Goal: Task Accomplishment & Management: Complete application form

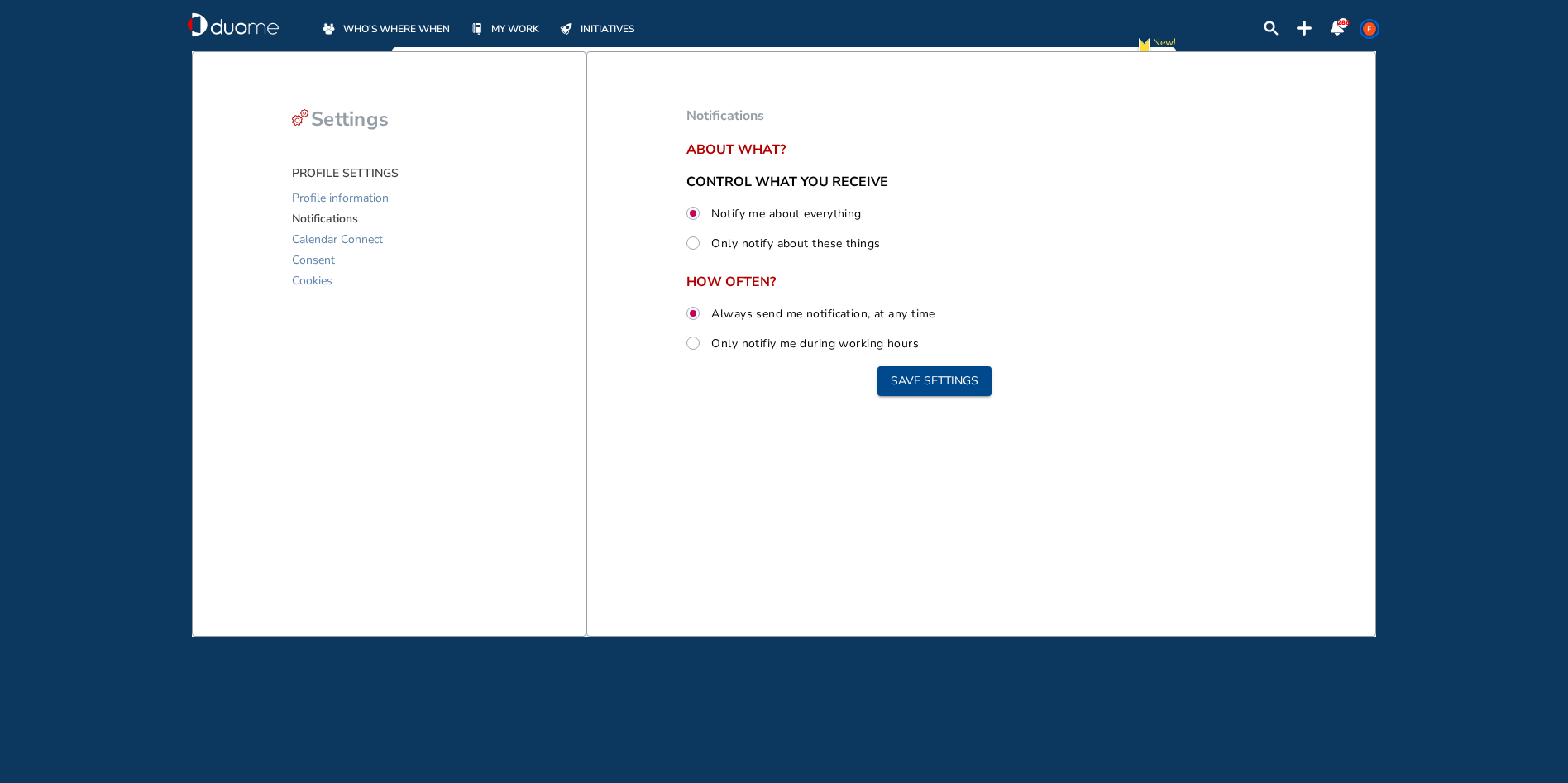
click at [436, 30] on span "WHO'S WHERE WHEN" at bounding box center [396, 29] width 106 height 17
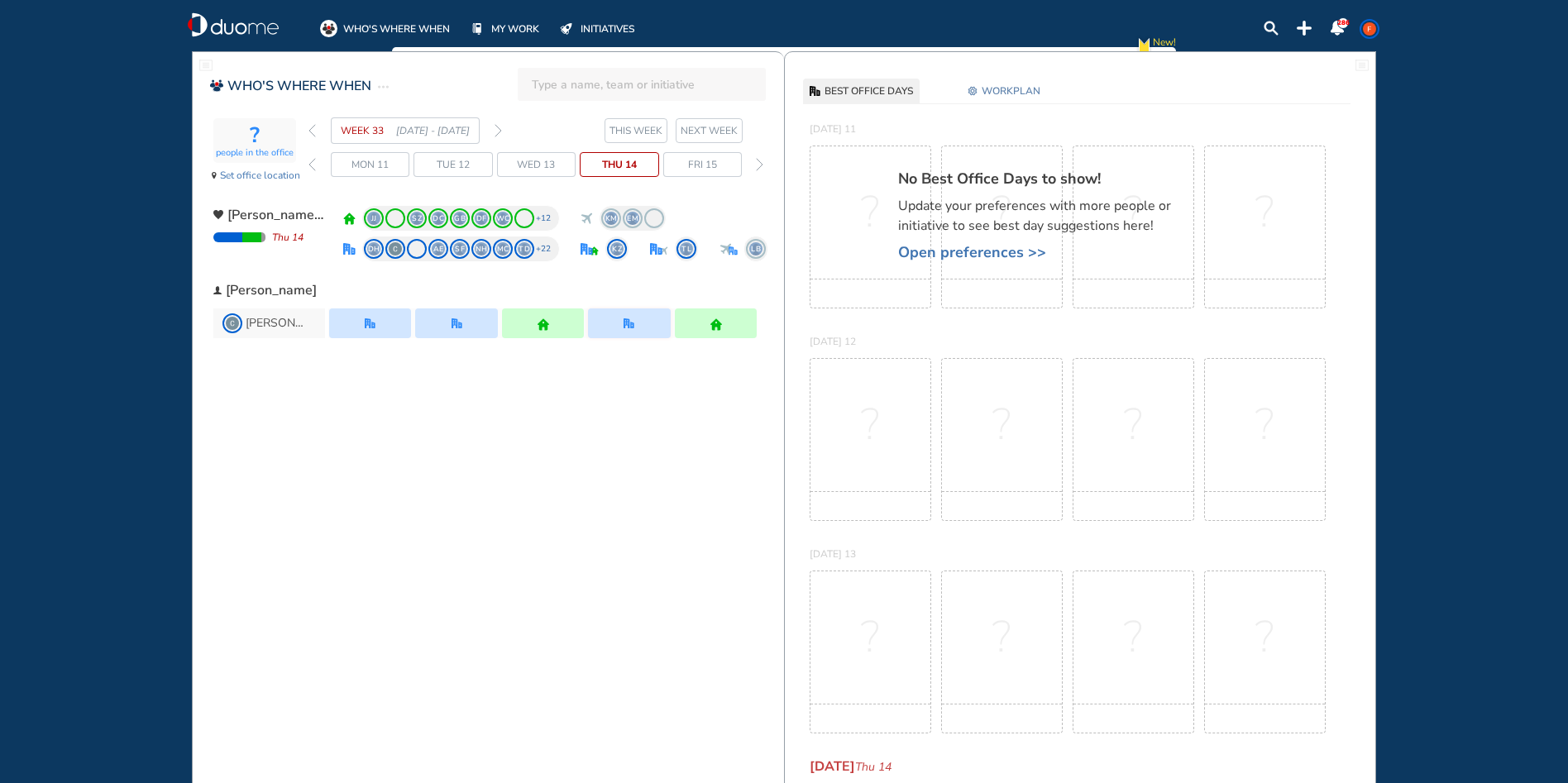
click at [620, 128] on span "THIS WEEK" at bounding box center [635, 131] width 53 height 17
click at [620, 129] on span "THIS WEEK" at bounding box center [635, 131] width 53 height 17
click at [620, 132] on span "THIS WEEK" at bounding box center [635, 131] width 53 height 17
click at [286, 174] on span "Set office location" at bounding box center [260, 175] width 80 height 17
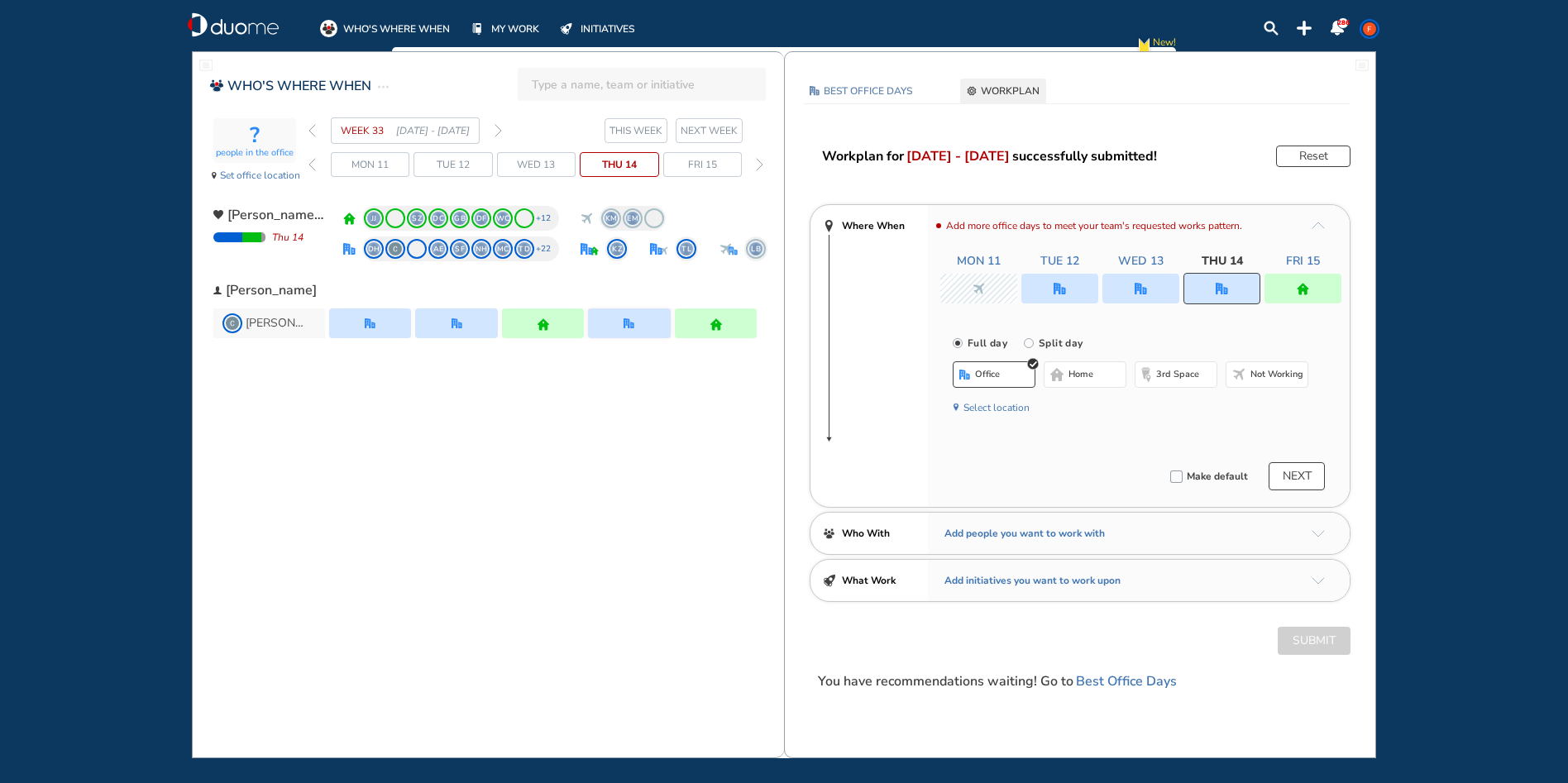
click at [1282, 468] on button "NEXT" at bounding box center [1297, 476] width 56 height 28
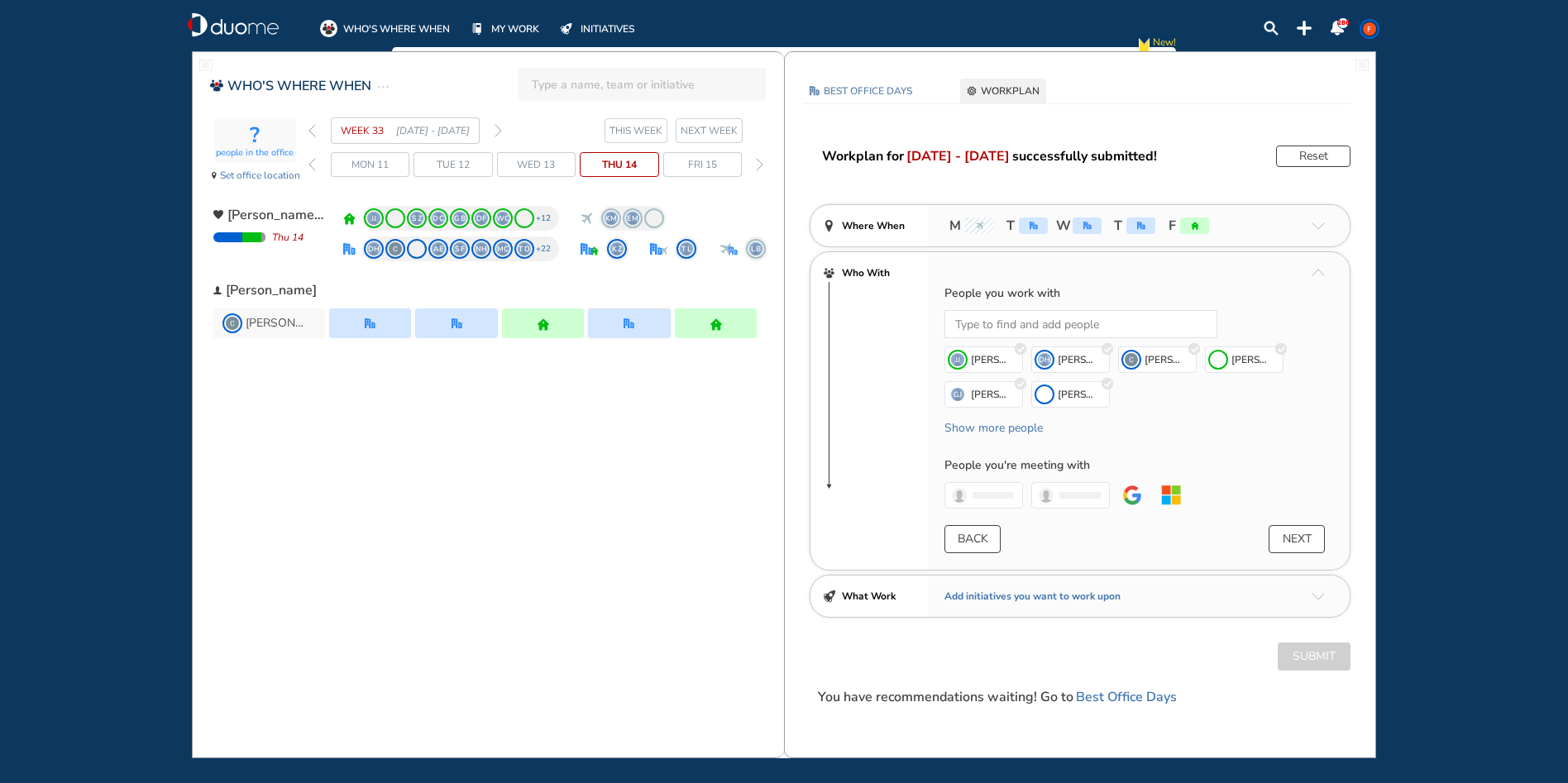
click at [1284, 538] on button "NEXT" at bounding box center [1297, 539] width 56 height 28
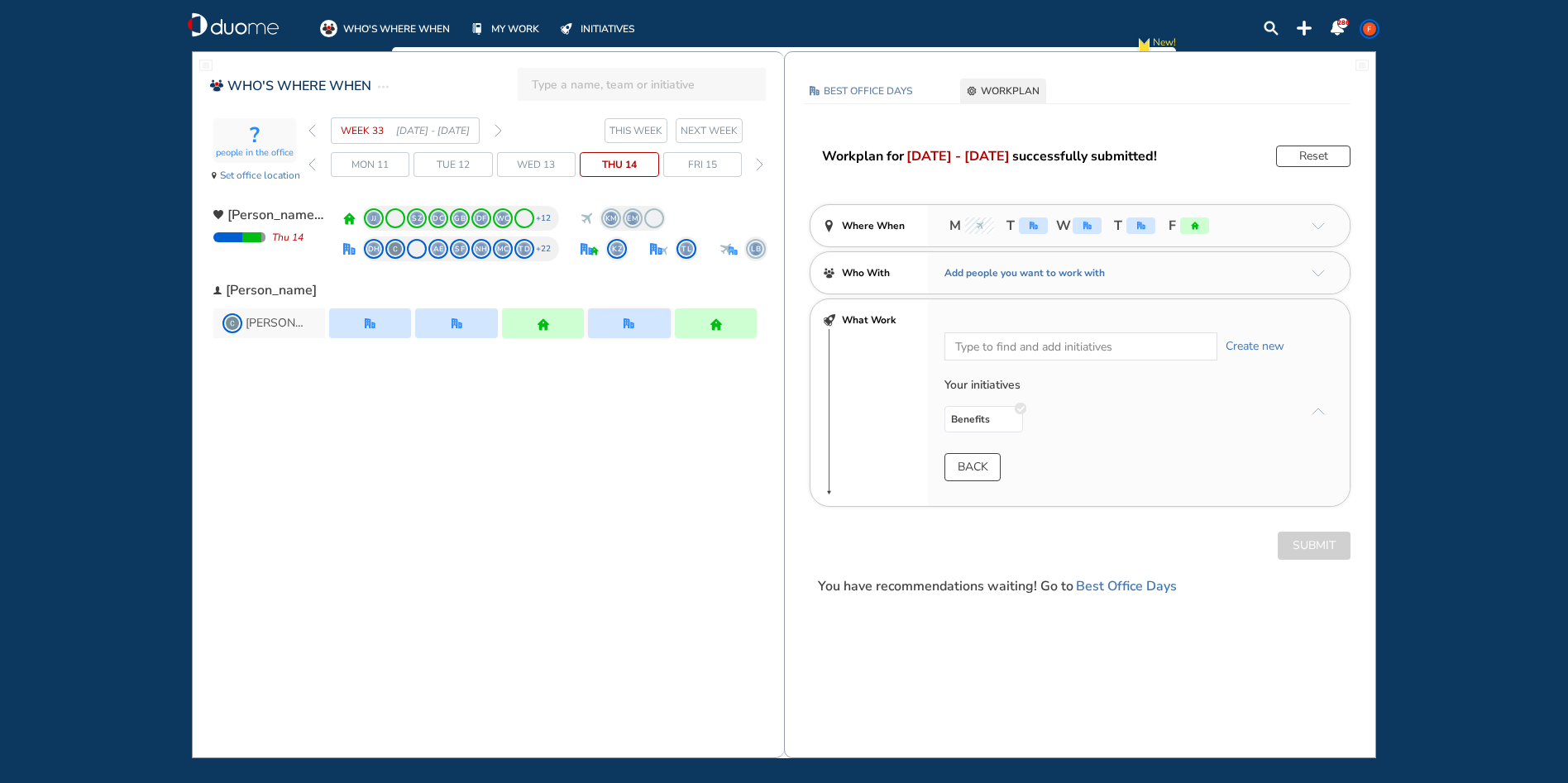
click at [1284, 538] on div "Submit" at bounding box center [1079, 546] width 590 height 28
click at [727, 131] on span "NEXT WEEK" at bounding box center [709, 131] width 57 height 17
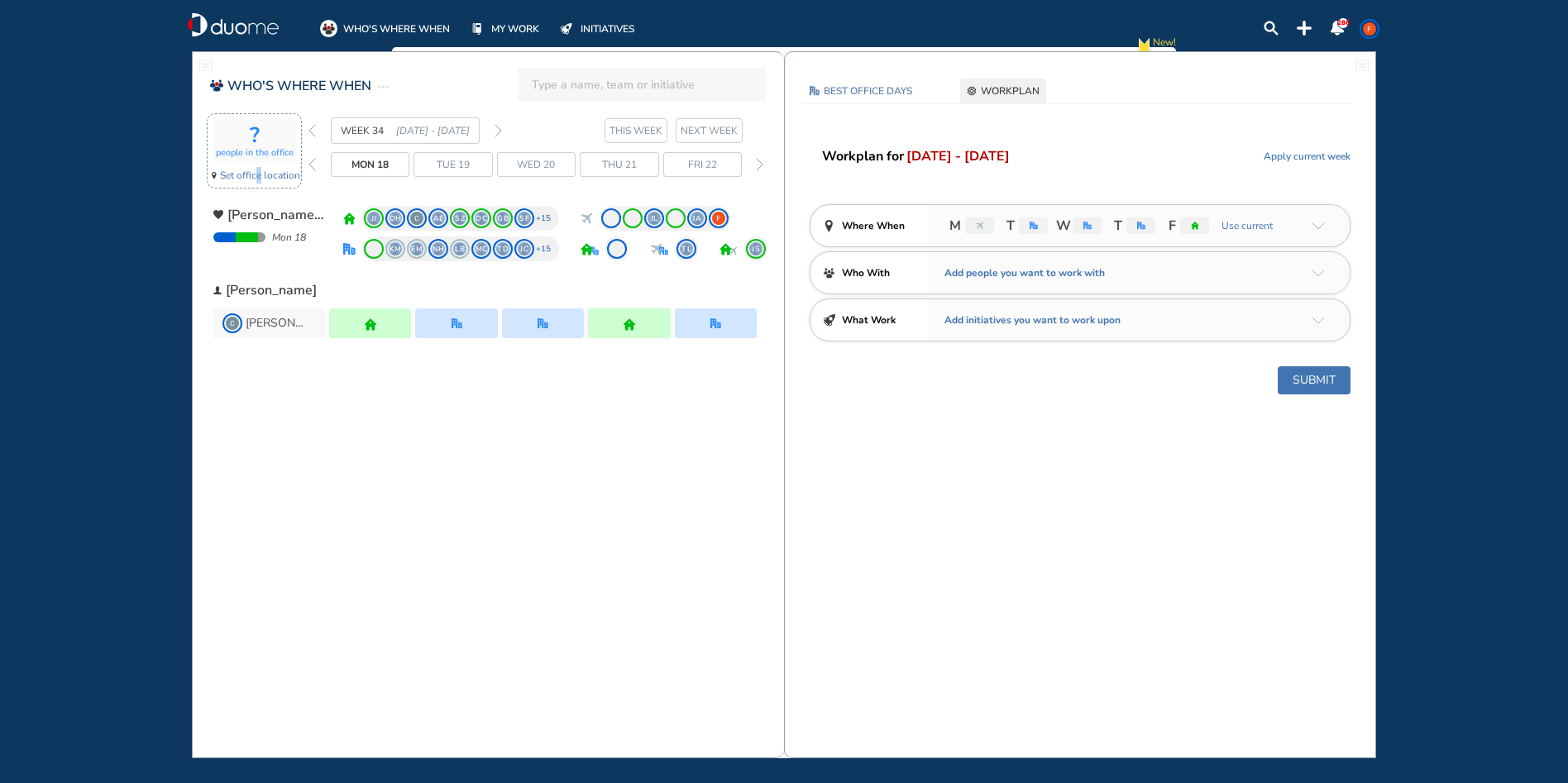
click at [258, 179] on span "Set office location" at bounding box center [260, 175] width 80 height 17
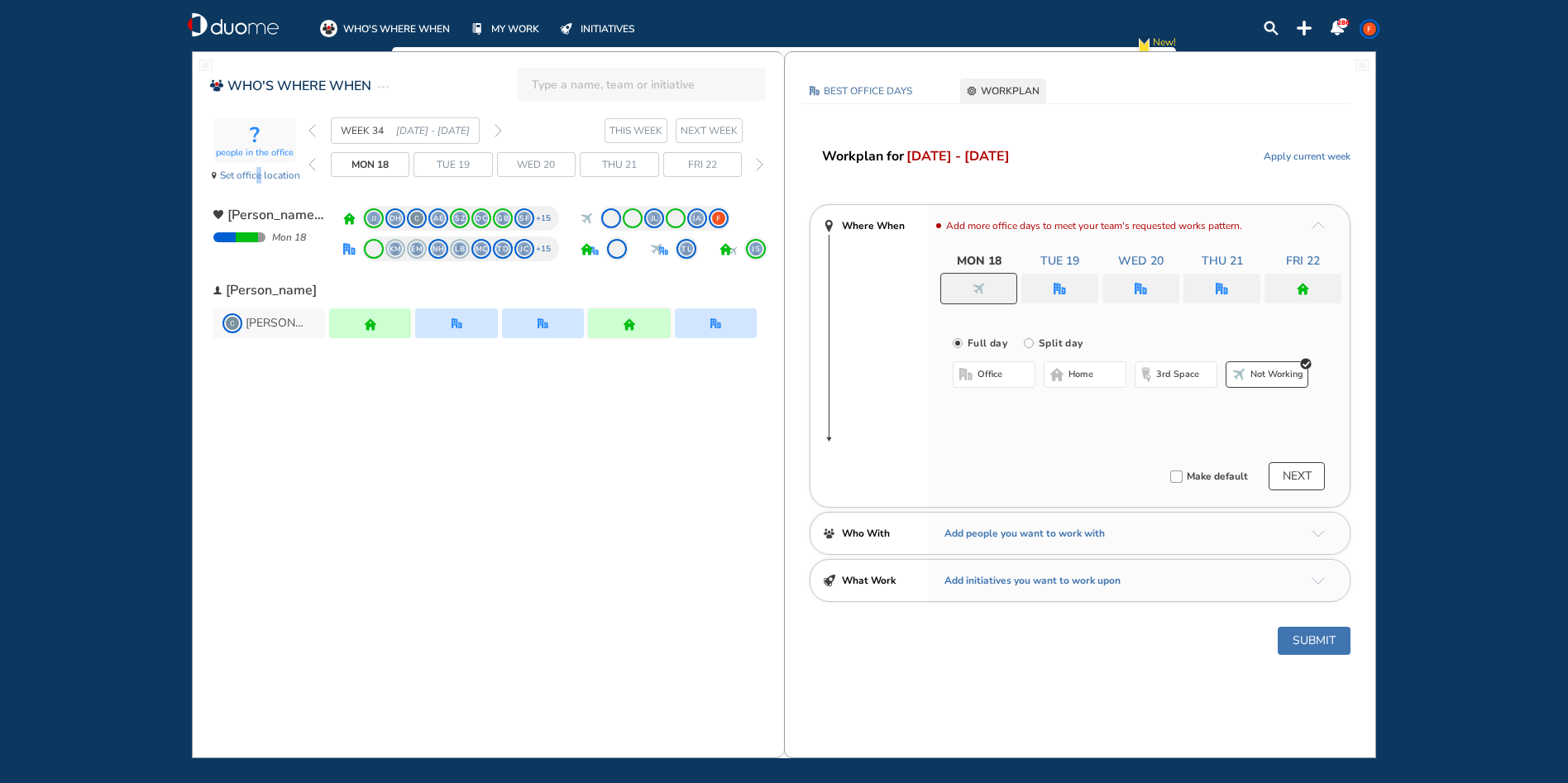
click at [1173, 477] on img "checkbox_unchecked" at bounding box center [1175, 476] width 12 height 12
click at [1290, 475] on button "NEXT" at bounding box center [1297, 476] width 56 height 28
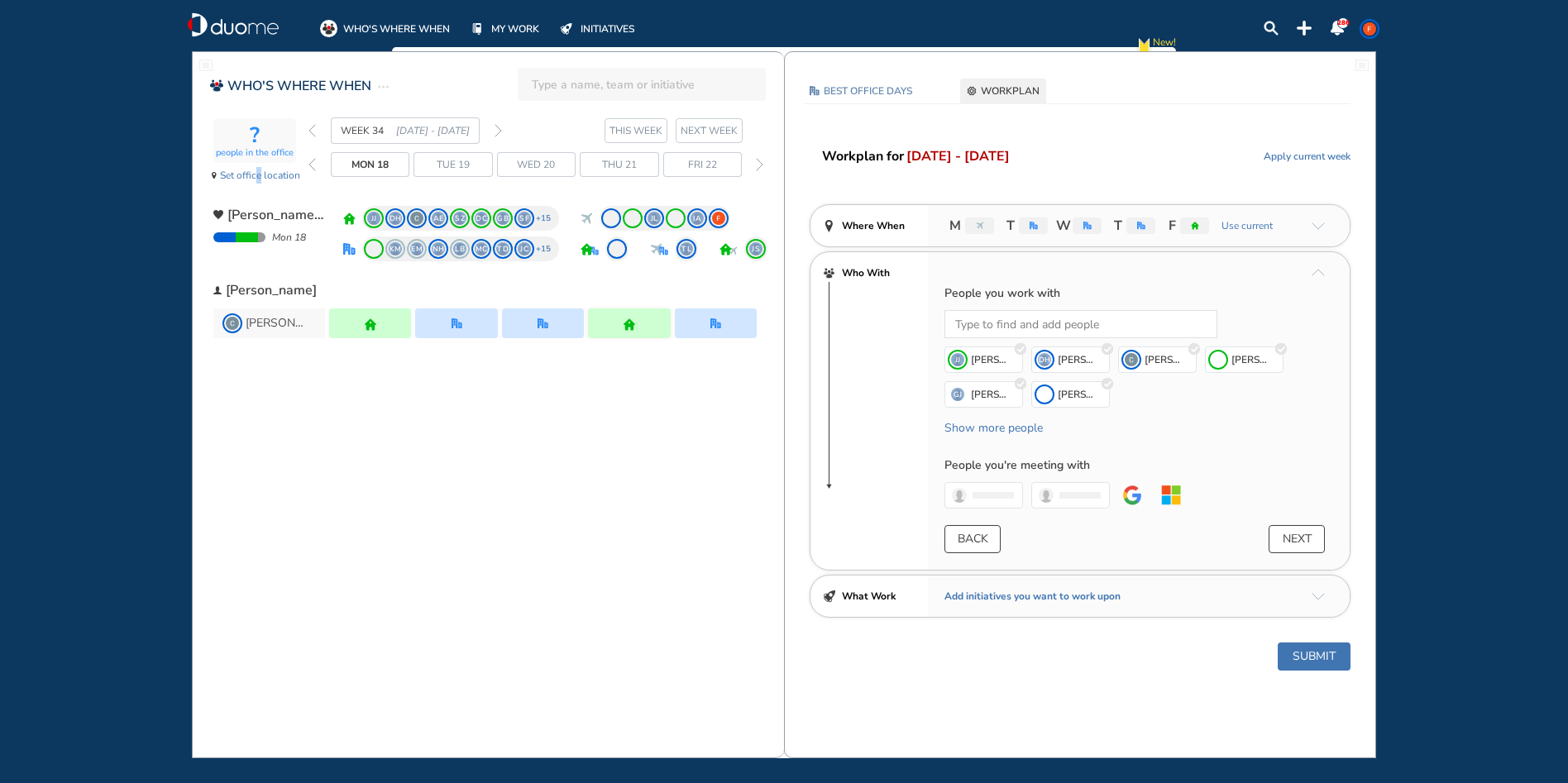
click at [1293, 661] on button "Submit" at bounding box center [1313, 657] width 73 height 28
